Goal: Task Accomplishment & Management: Manage account settings

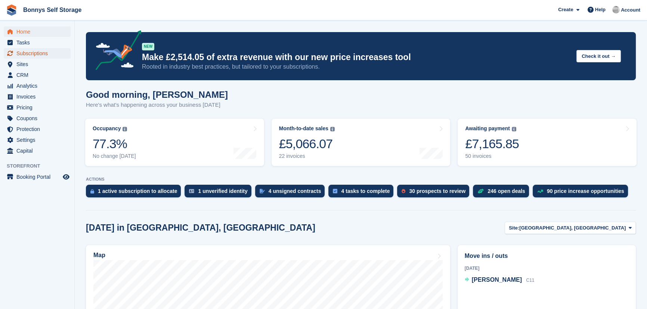
click at [34, 54] on span "Subscriptions" at bounding box center [38, 53] width 45 height 10
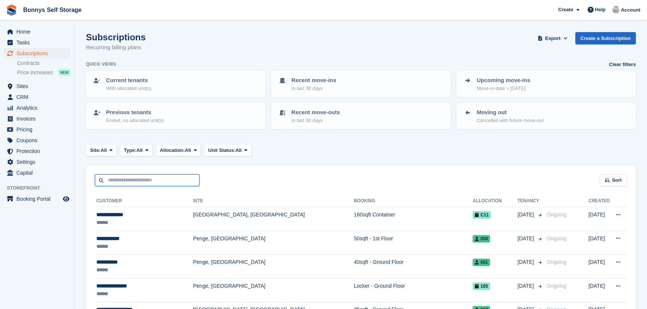
click at [134, 177] on input "text" at bounding box center [147, 180] width 105 height 12
type input "*****"
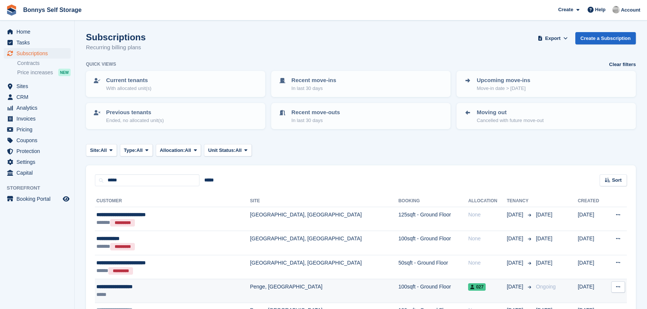
click at [111, 286] on div "**********" at bounding box center [153, 287] width 115 height 8
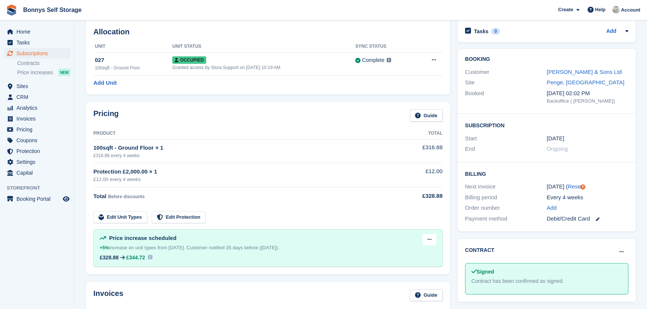
scroll to position [34, 0]
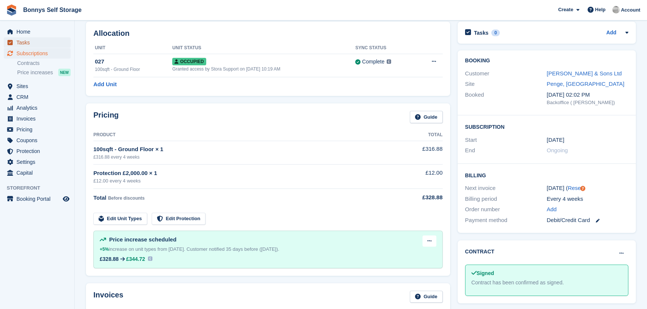
click at [24, 38] on span "Tasks" at bounding box center [38, 42] width 45 height 10
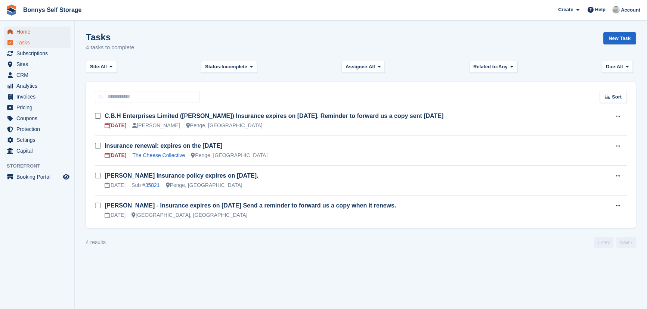
click at [29, 31] on span "Home" at bounding box center [38, 32] width 45 height 10
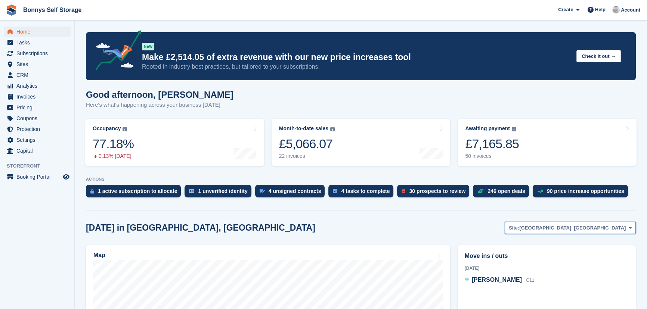
click at [588, 229] on span "[GEOGRAPHIC_DATA], [GEOGRAPHIC_DATA]" at bounding box center [572, 228] width 106 height 7
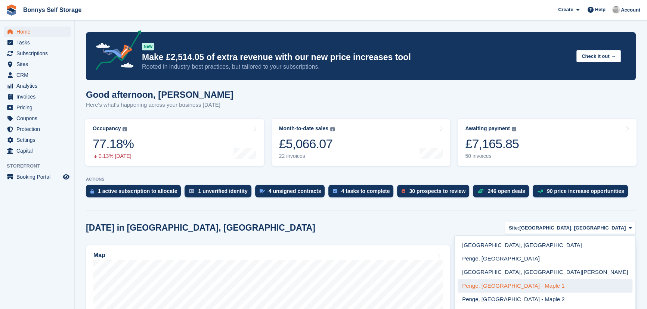
click at [566, 287] on link "Penge, [GEOGRAPHIC_DATA] - Maple 1" at bounding box center [545, 285] width 175 height 13
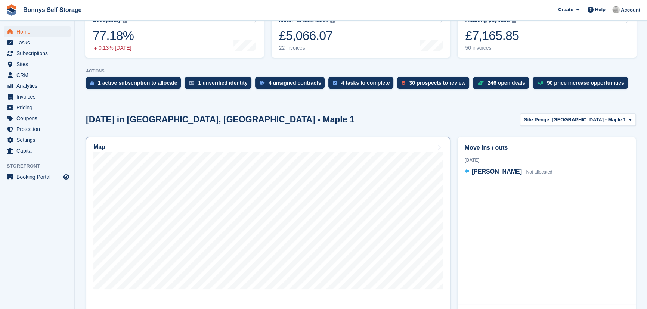
scroll to position [136, 0]
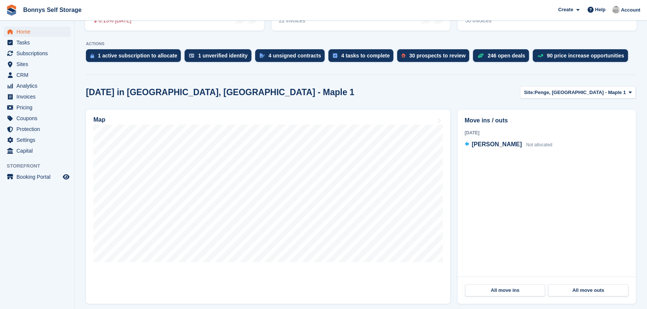
drag, startPoint x: 18, startPoint y: 260, endPoint x: 18, endPoint y: 247, distance: 12.3
click at [18, 260] on aside "Home Tasks Subscriptions Subscriptions Subscriptions Contracts Price increases …" at bounding box center [37, 157] width 74 height 272
click at [616, 88] on button "Site: Penge, [GEOGRAPHIC_DATA] - Maple 1" at bounding box center [578, 92] width 116 height 12
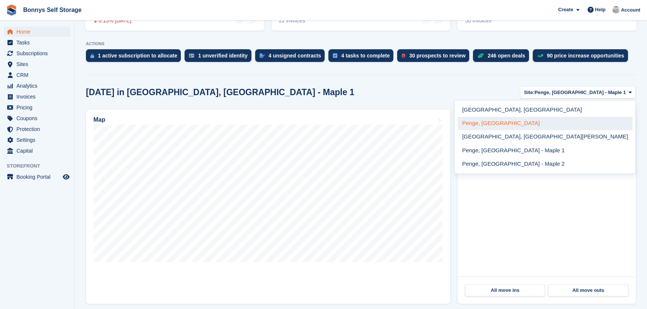
click at [587, 122] on link "Penge, [GEOGRAPHIC_DATA]" at bounding box center [545, 123] width 175 height 13
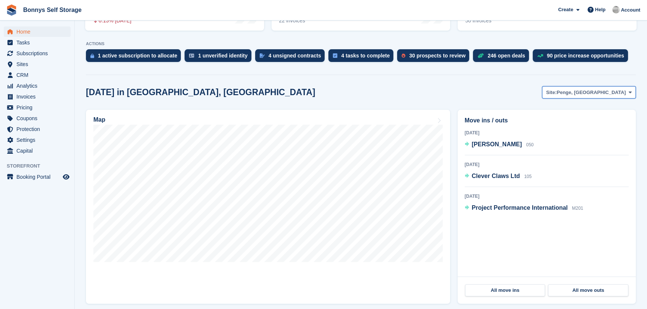
click at [598, 95] on span "Penge, [GEOGRAPHIC_DATA]" at bounding box center [591, 92] width 69 height 7
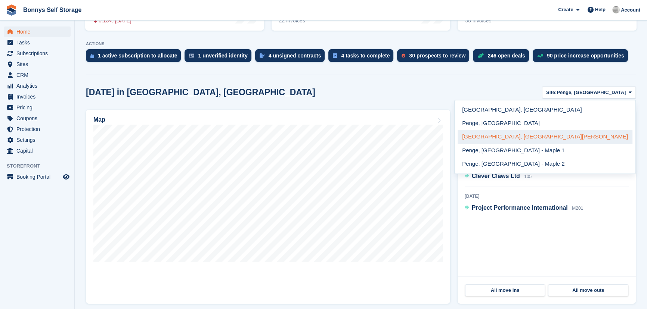
click at [595, 139] on link "[GEOGRAPHIC_DATA], [GEOGRAPHIC_DATA][PERSON_NAME]" at bounding box center [545, 136] width 175 height 13
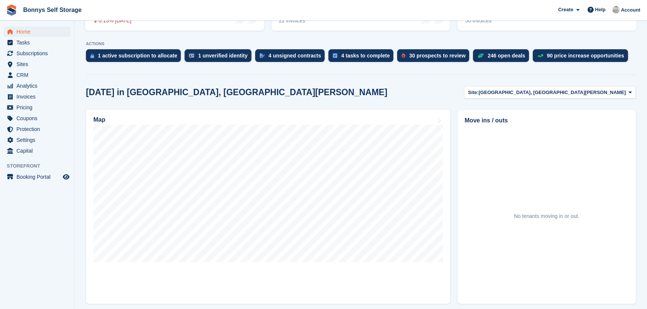
click at [326, 86] on div "[DATE] in [GEOGRAPHIC_DATA], [GEOGRAPHIC_DATA][PERSON_NAME] Site: [GEOGRAPHIC_D…" at bounding box center [361, 92] width 550 height 12
